Goal: Transaction & Acquisition: Purchase product/service

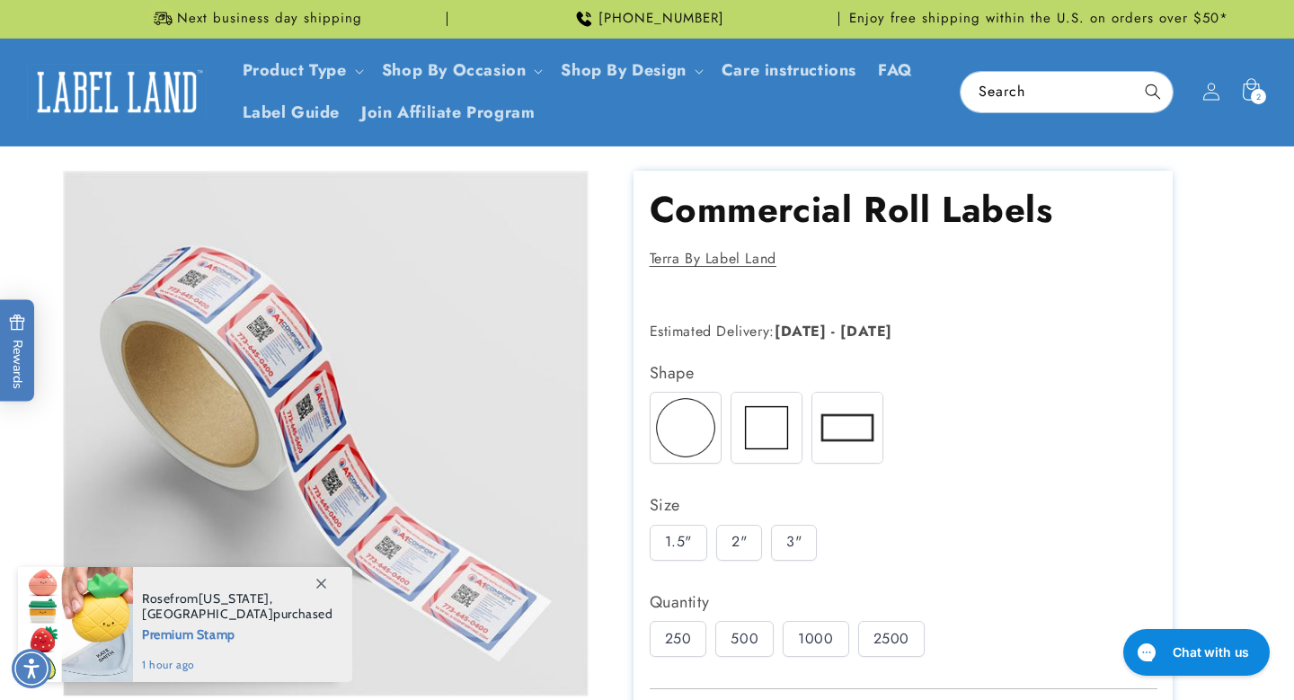
click at [837, 216] on h1 "Commercial Roll Labels" at bounding box center [904, 209] width 508 height 47
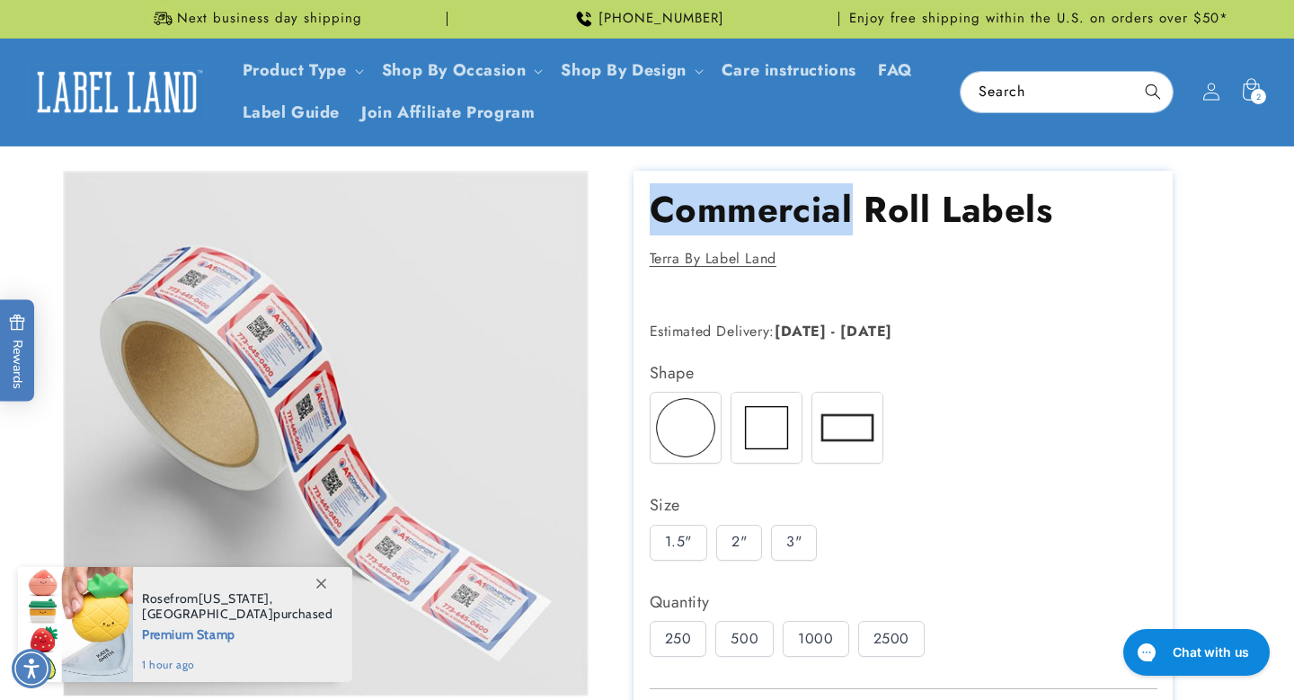
click at [837, 216] on h1 "Commercial Roll Labels" at bounding box center [904, 209] width 508 height 47
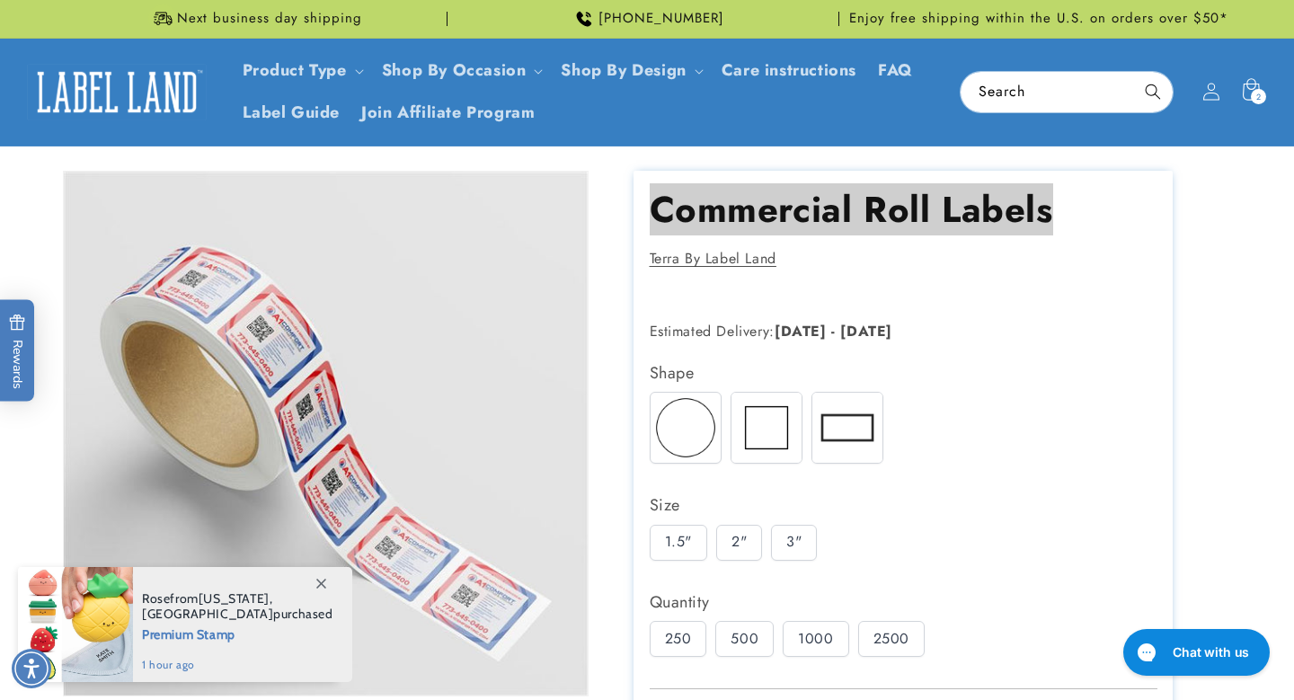
click at [837, 216] on h1 "Commercial Roll Labels" at bounding box center [904, 209] width 508 height 47
